Goal: Find specific page/section: Locate a particular part of the current website

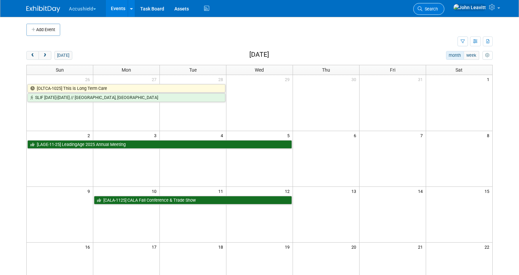
click at [443, 5] on link "Search" at bounding box center [428, 9] width 31 height 12
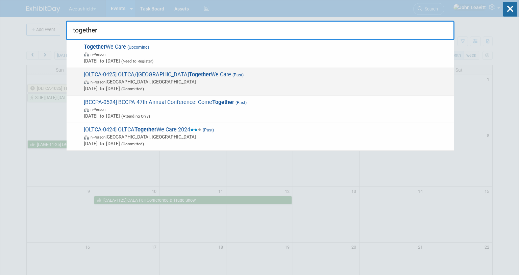
type input "together"
click at [189, 75] on strong "Together" at bounding box center [200, 74] width 22 height 6
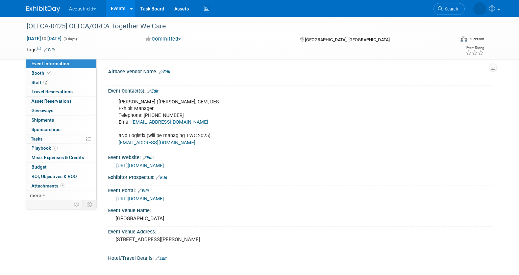
select select "Yes"
click at [55, 82] on link "2 Staff 2" at bounding box center [61, 82] width 70 height 9
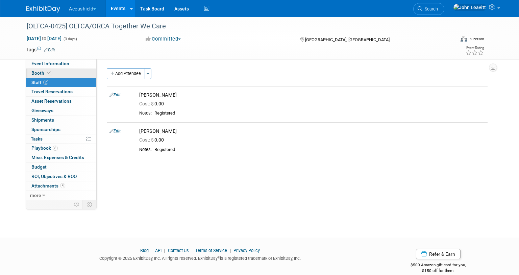
click at [41, 70] on span "Booth" at bounding box center [41, 72] width 21 height 5
